Goal: Task Accomplishment & Management: Manage account settings

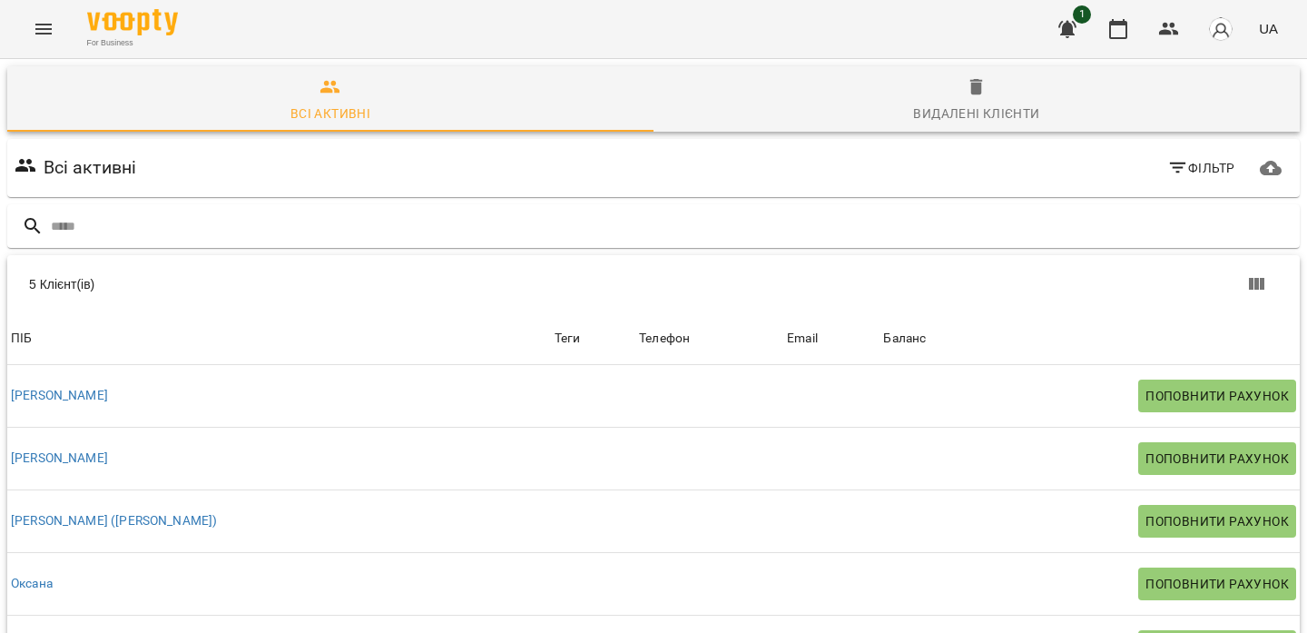
scroll to position [85, 0]
click at [39, 34] on icon "Menu" at bounding box center [43, 29] width 16 height 11
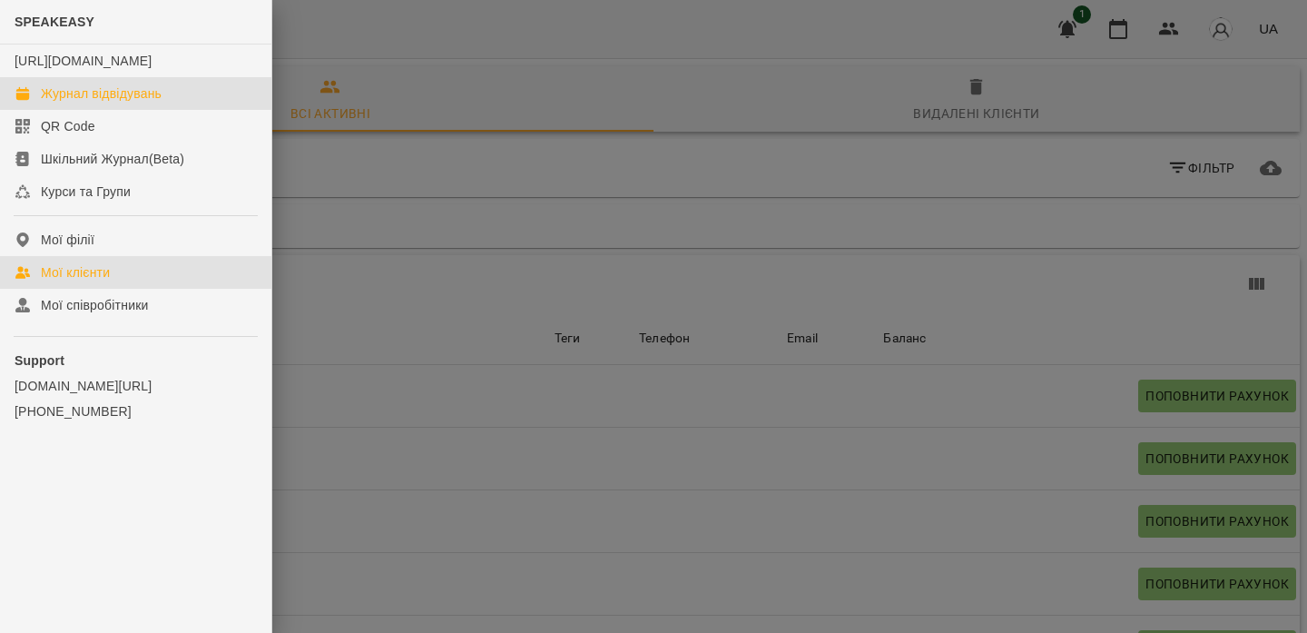
click at [117, 110] on link "Журнал відвідувань" at bounding box center [135, 93] width 271 height 33
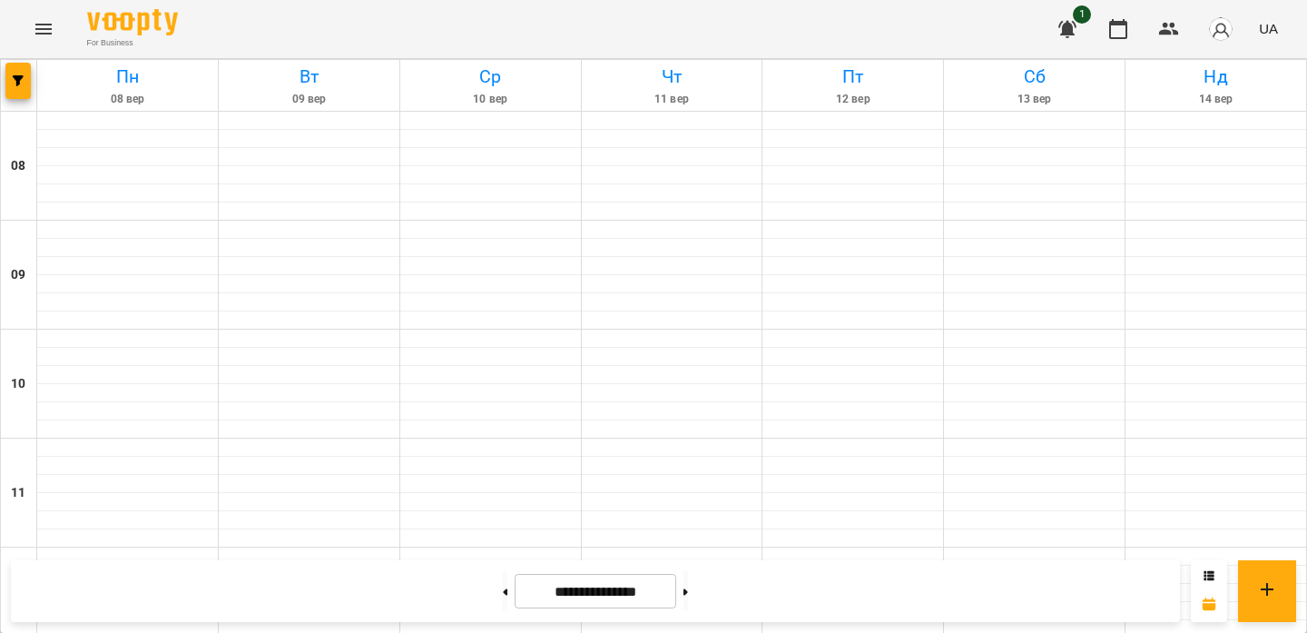
scroll to position [760, 0]
click at [503, 594] on icon at bounding box center [505, 591] width 5 height 7
click at [503, 591] on button at bounding box center [505, 591] width 5 height 40
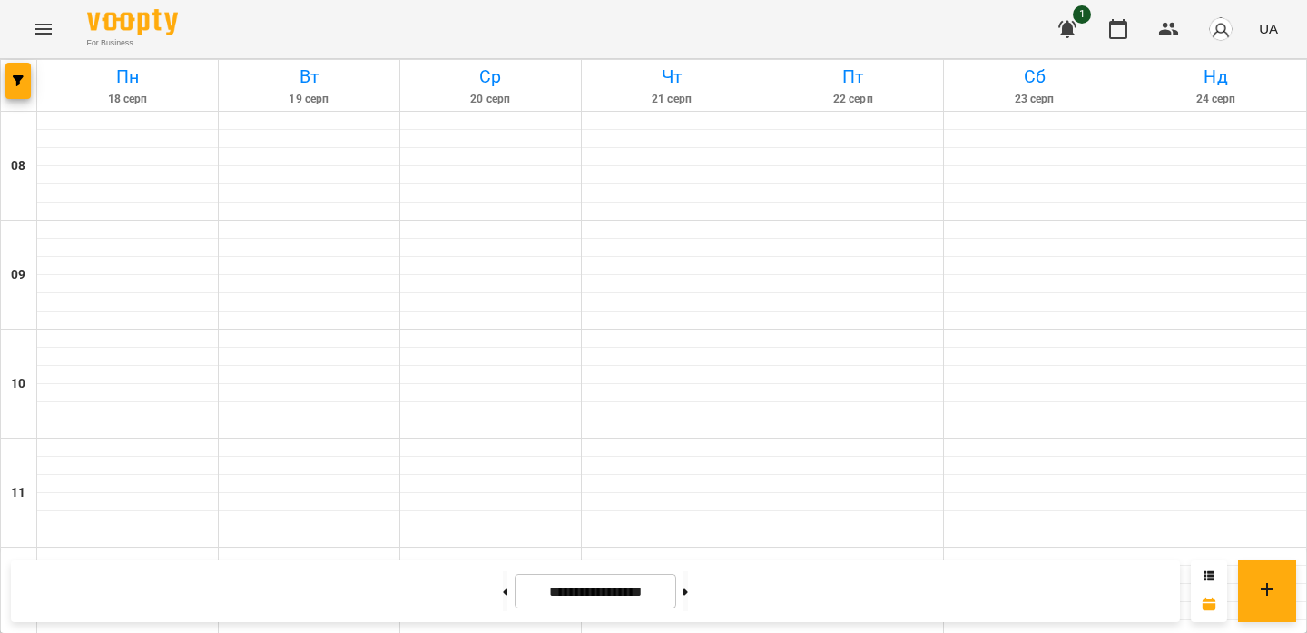
scroll to position [630, 0]
click at [503, 598] on button at bounding box center [505, 591] width 5 height 40
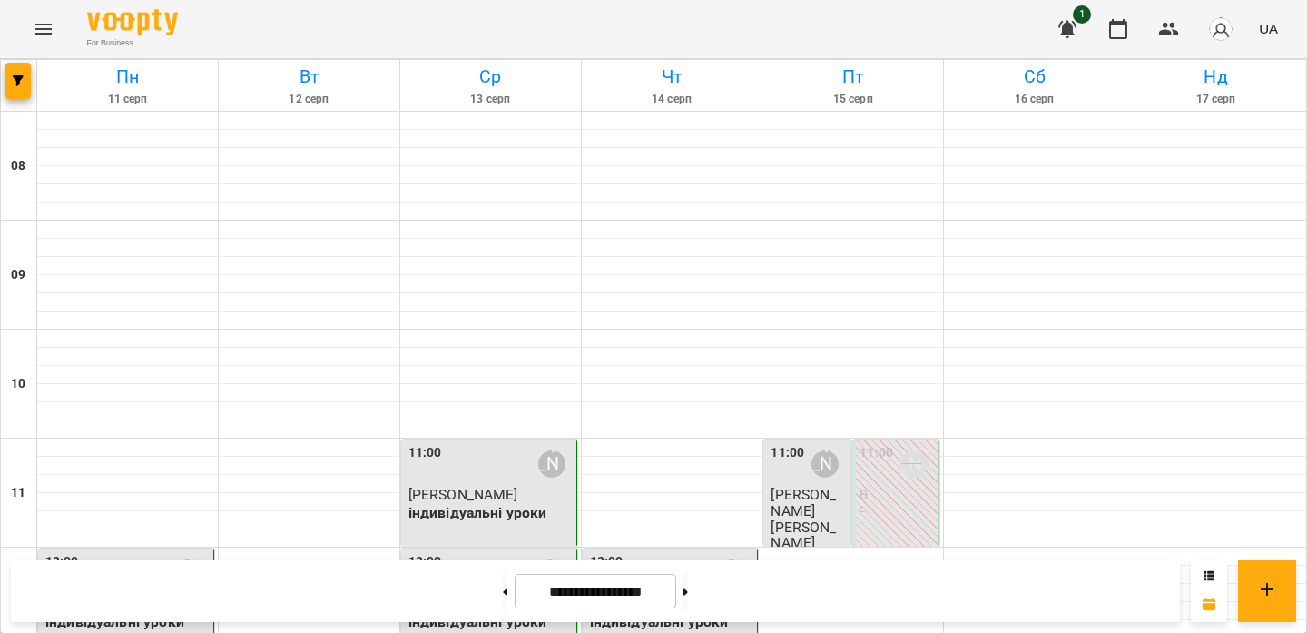
scroll to position [262, 0]
click at [688, 592] on button at bounding box center [686, 591] width 5 height 40
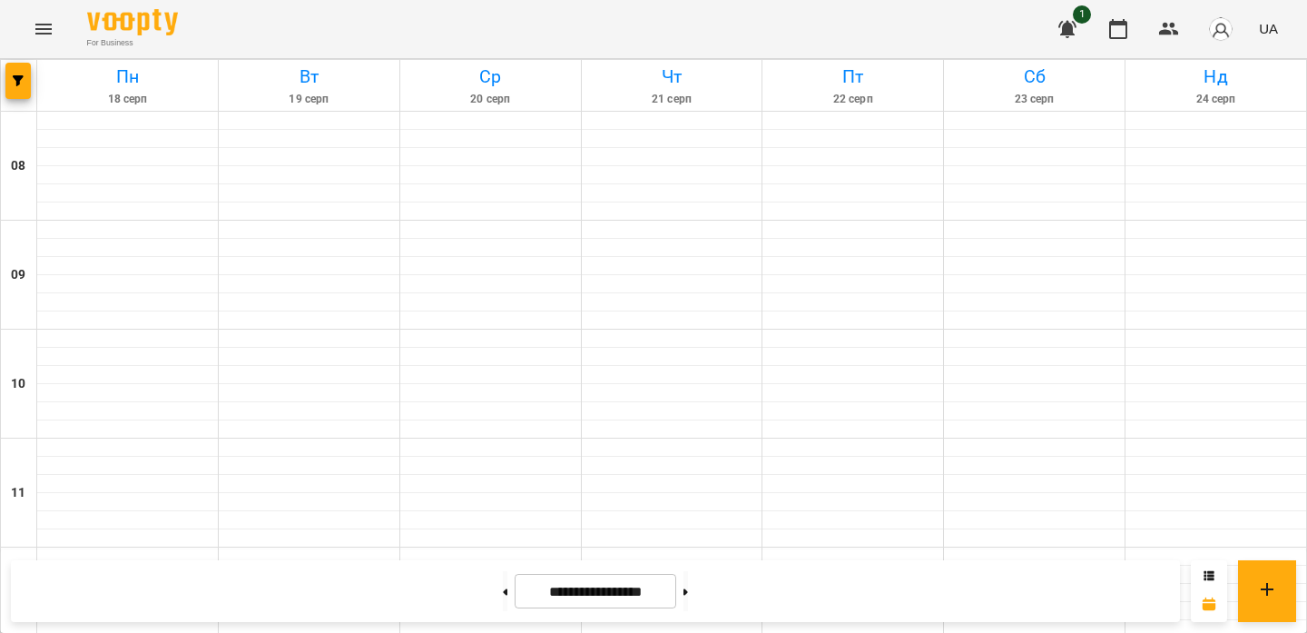
scroll to position [699, 0]
click at [688, 605] on button at bounding box center [686, 591] width 5 height 40
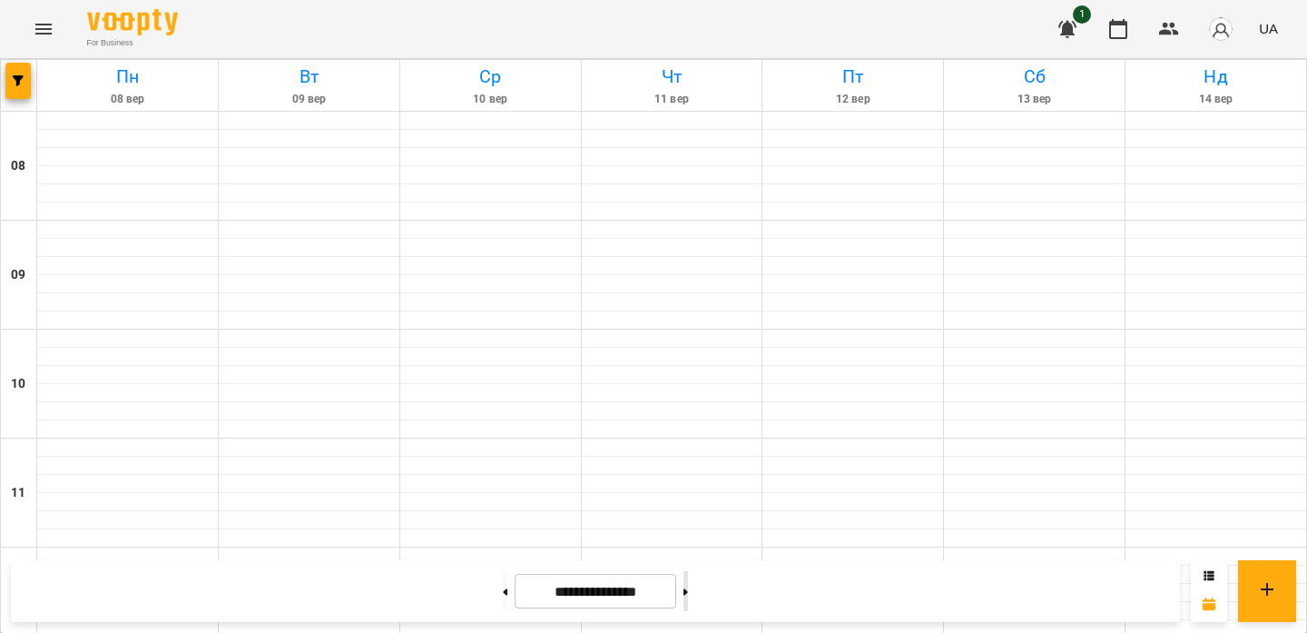
click at [688, 589] on button at bounding box center [686, 591] width 5 height 40
type input "**********"
